Goal: Navigation & Orientation: Find specific page/section

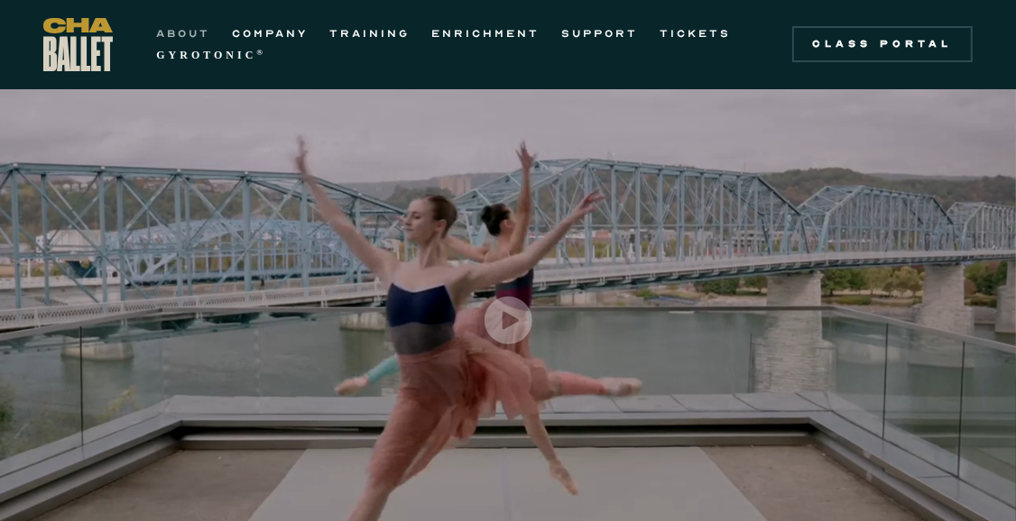
click at [189, 35] on link "ABOUT" at bounding box center [183, 34] width 54 height 22
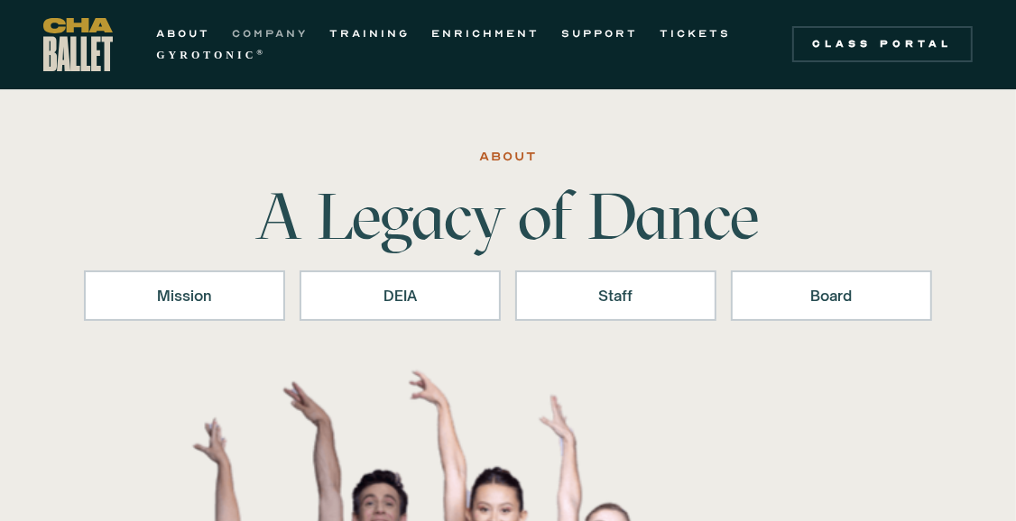
click at [289, 30] on link "COMPANY" at bounding box center [270, 34] width 76 height 22
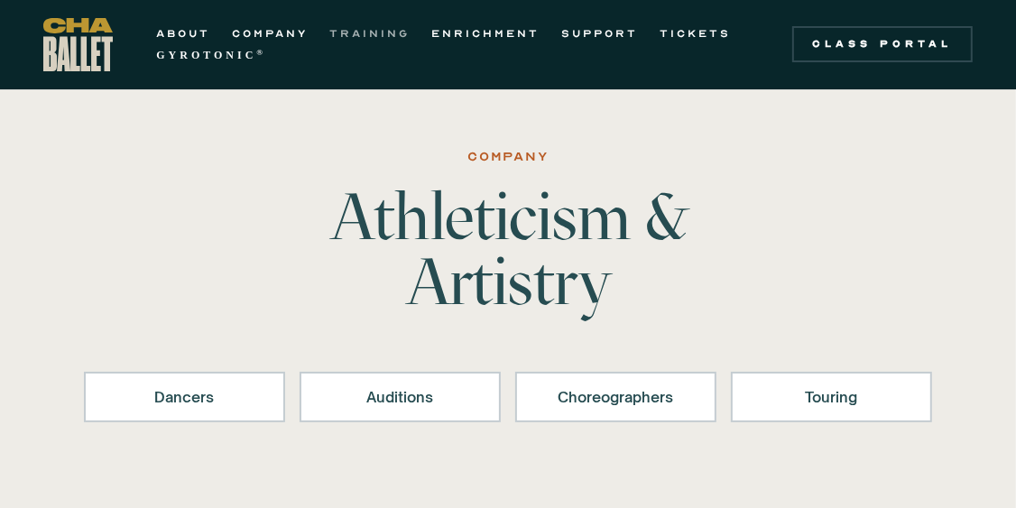
click at [383, 32] on link "TRAINING" at bounding box center [369, 34] width 80 height 22
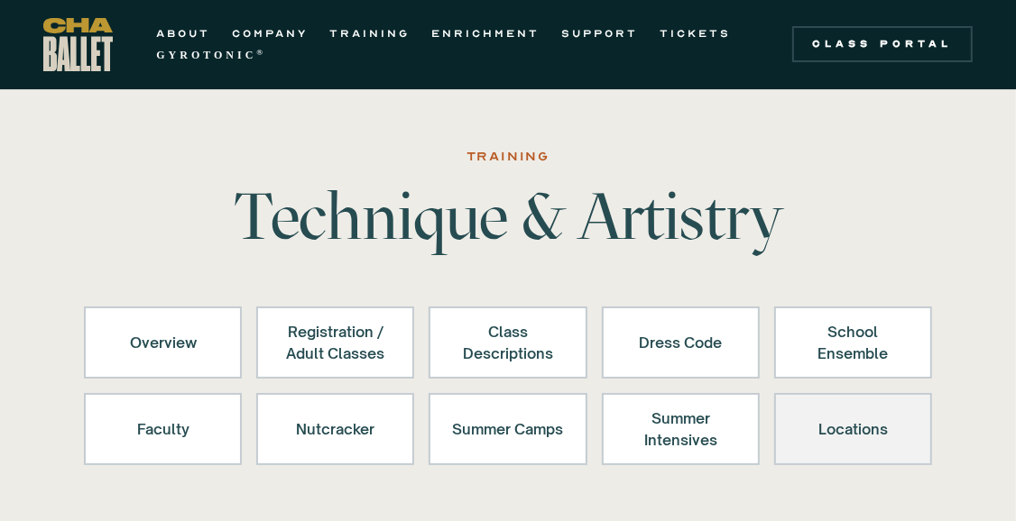
click at [813, 425] on div "Locations" at bounding box center [852, 429] width 111 height 43
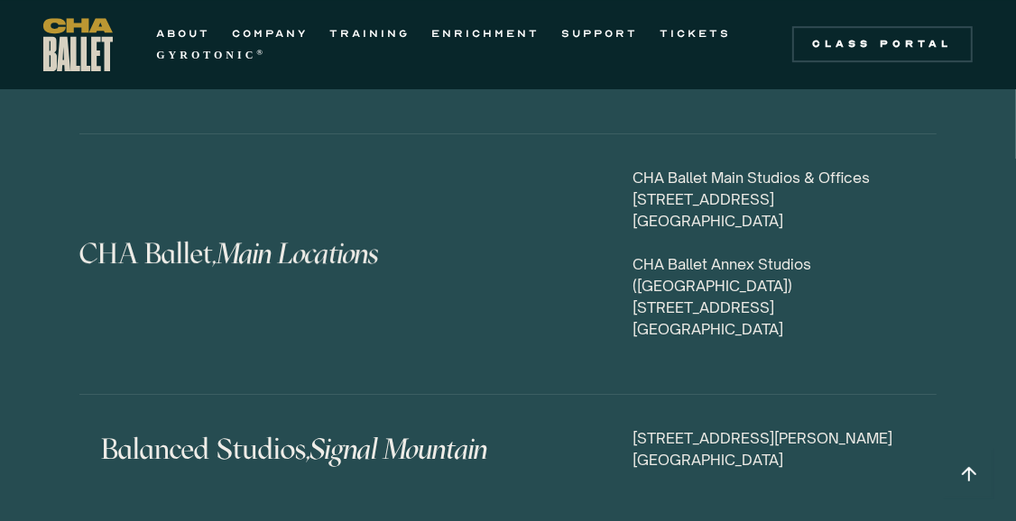
scroll to position [8460, 0]
